Goal: Information Seeking & Learning: Learn about a topic

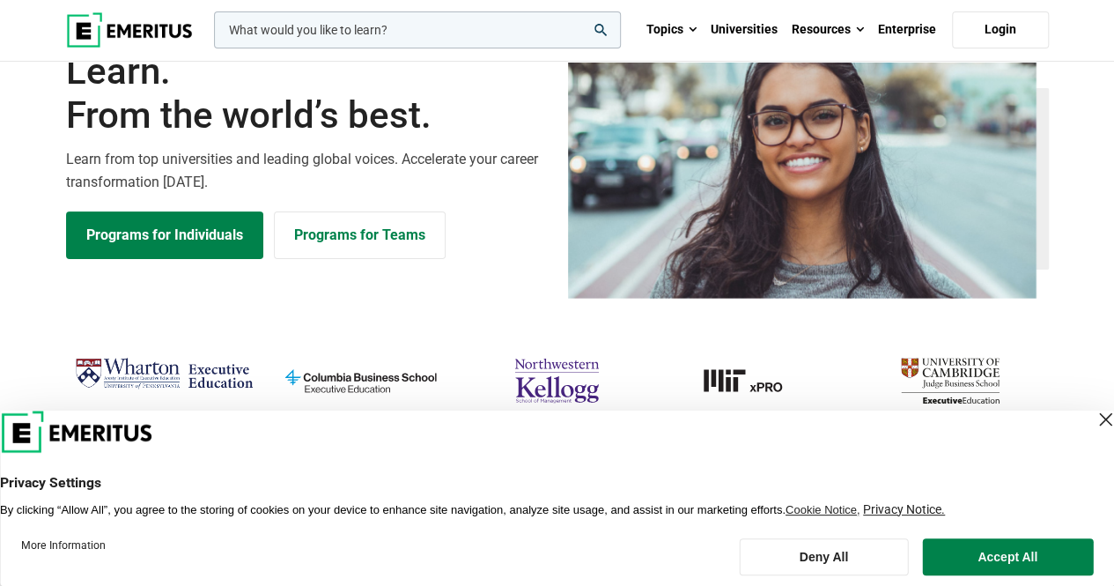
click at [1031, 553] on button "Accept All" at bounding box center [1007, 556] width 171 height 37
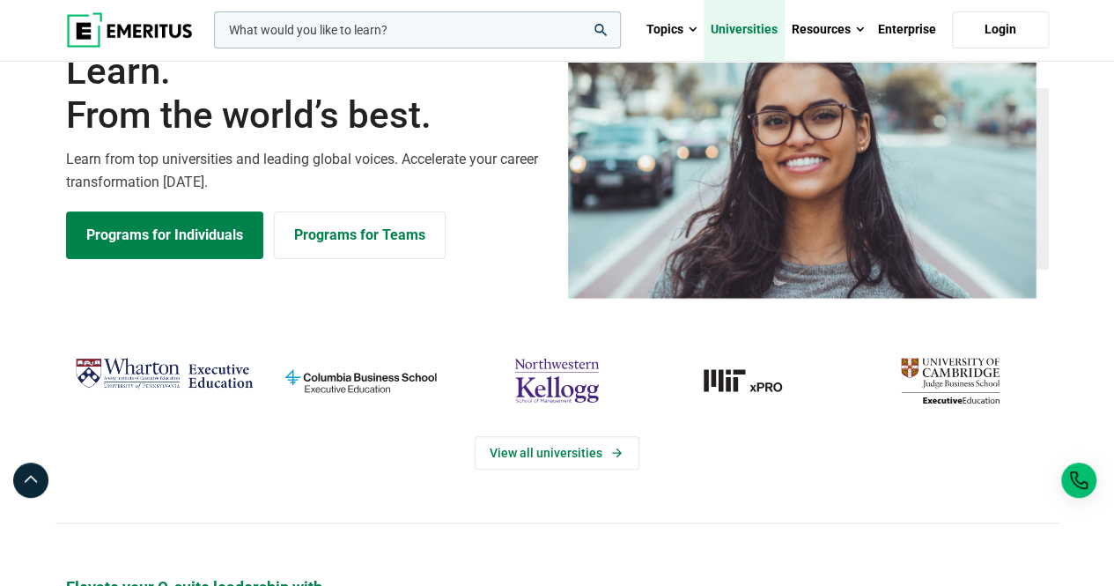
click at [765, 28] on link "Universities" at bounding box center [744, 30] width 81 height 62
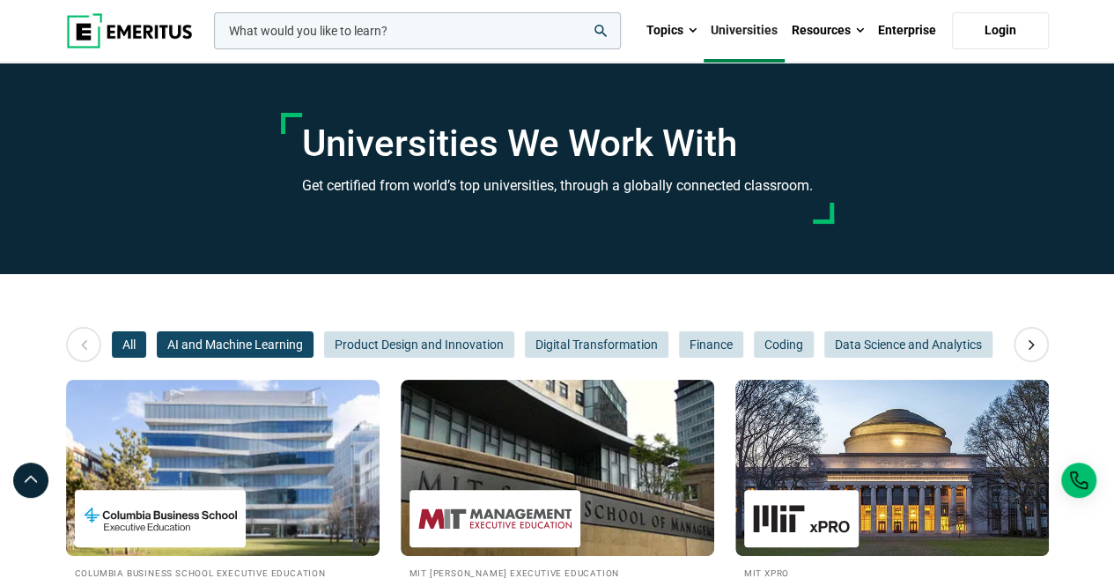
click at [265, 348] on span "AI and Machine Learning" at bounding box center [235, 344] width 157 height 26
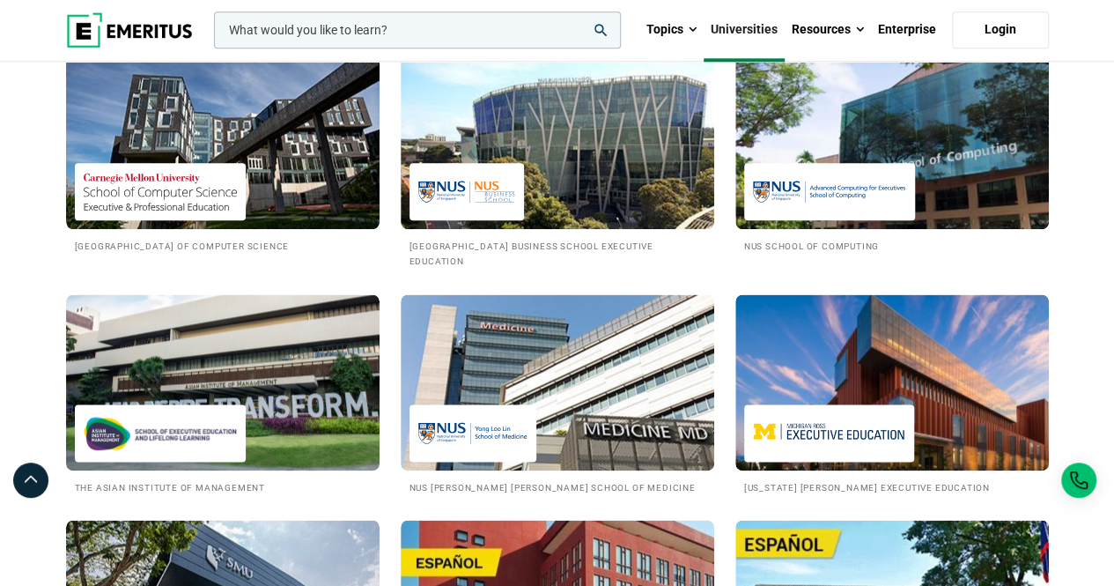
scroll to position [969, 0]
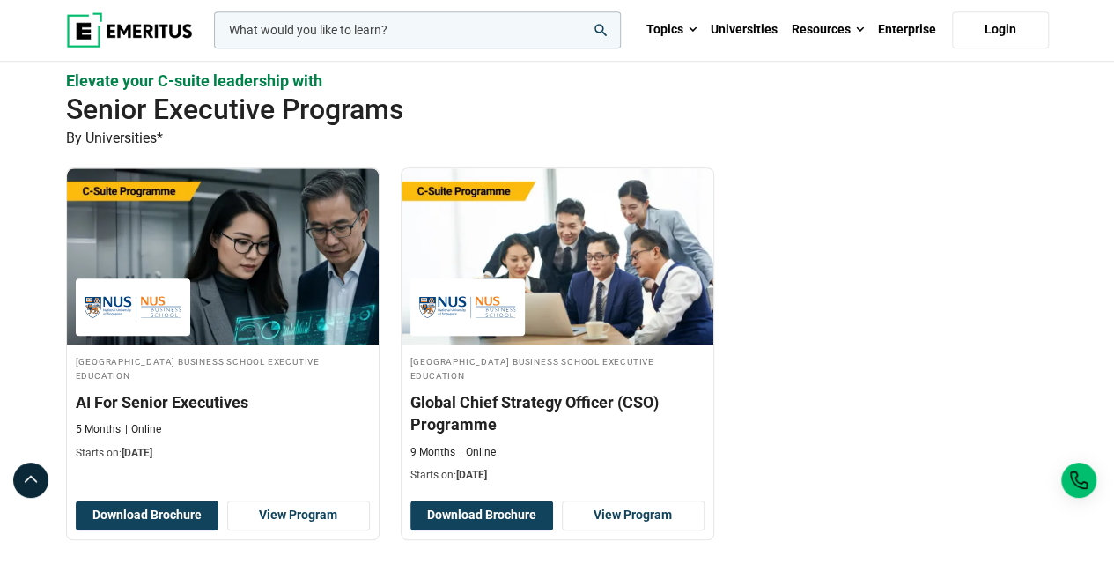
scroll to position [617, 0]
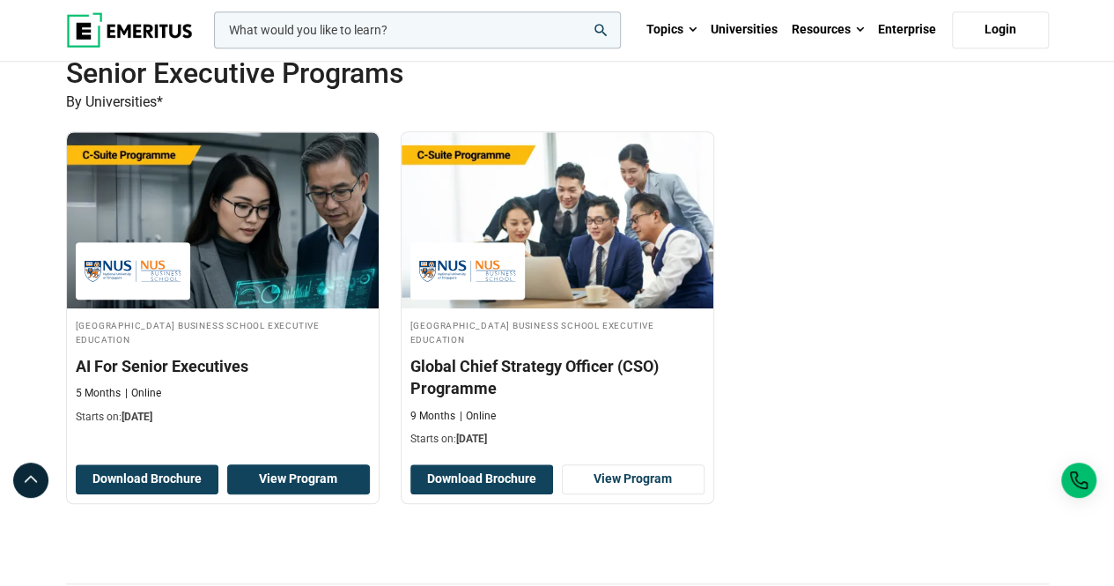
click at [280, 484] on link "View Program" at bounding box center [298, 479] width 143 height 30
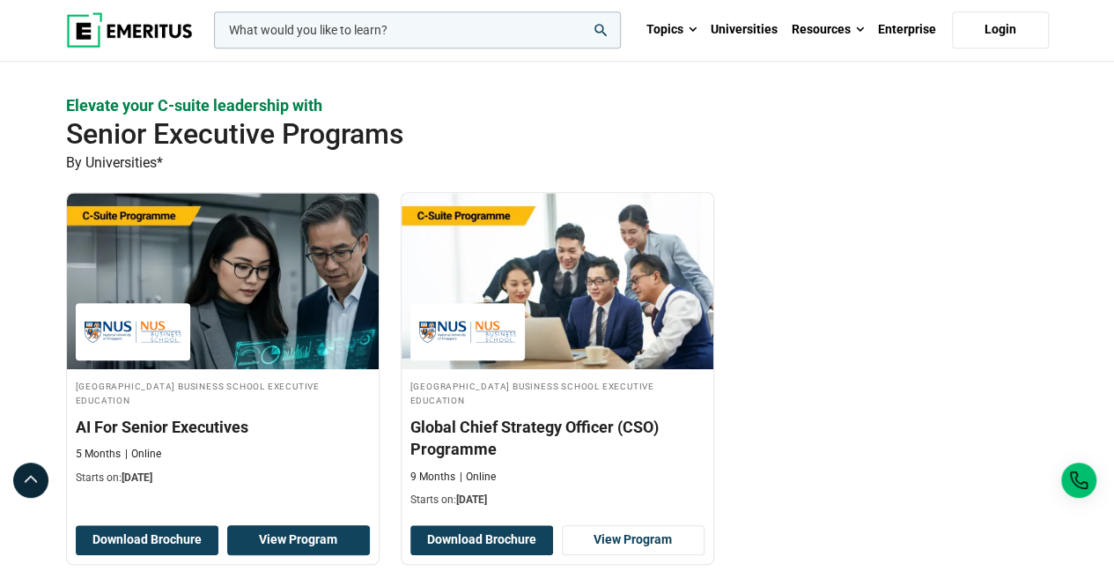
scroll to position [529, 0]
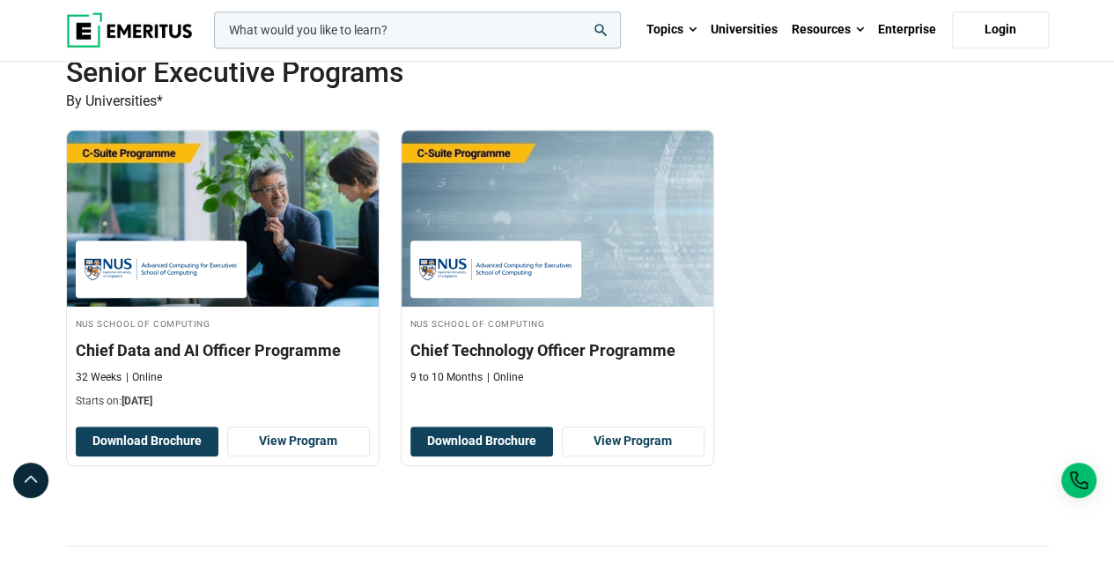
scroll to position [529, 0]
